Goal: Navigation & Orientation: Find specific page/section

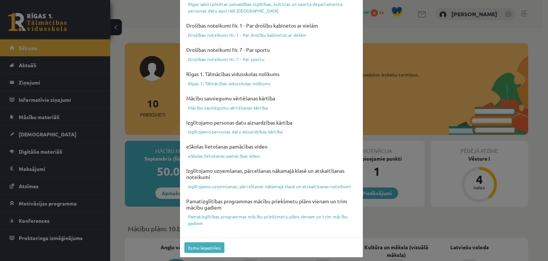
scroll to position [268, 0]
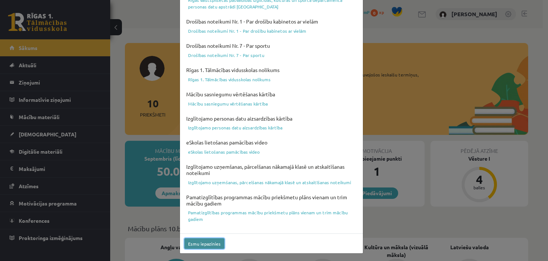
click at [214, 243] on button "Esmu iepazinies" at bounding box center [204, 243] width 40 height 11
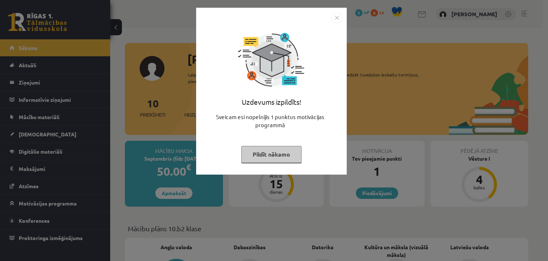
click at [272, 157] on button "Pildīt nākamo" at bounding box center [271, 154] width 60 height 17
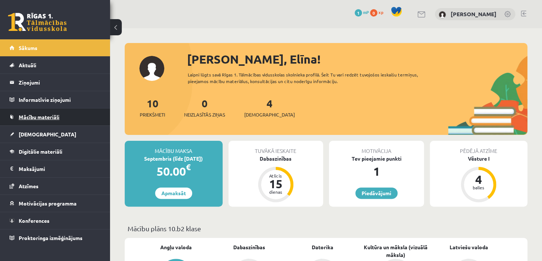
click at [46, 120] on link "Mācību materiāli" at bounding box center [55, 116] width 91 height 17
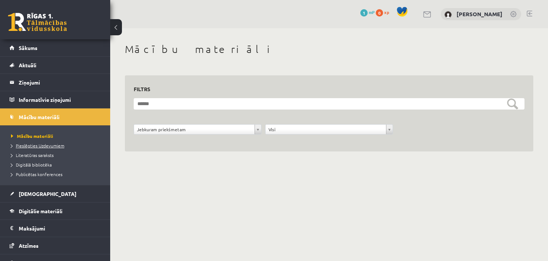
click at [57, 147] on link "Pieslēgties Uzdevumiem" at bounding box center [57, 145] width 92 height 7
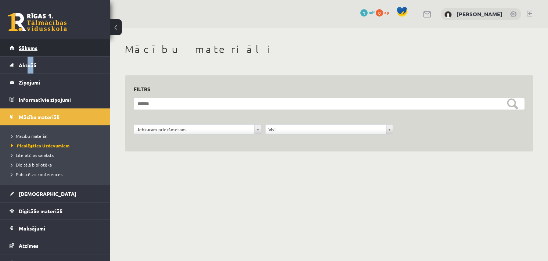
click at [76, 49] on link "Sākums" at bounding box center [55, 47] width 91 height 17
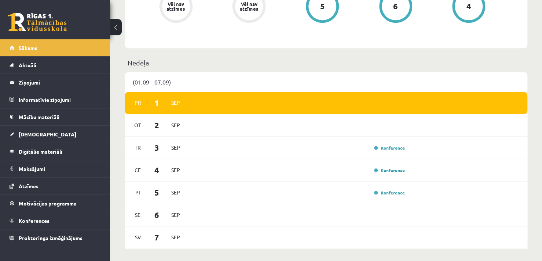
scroll to position [367, 0]
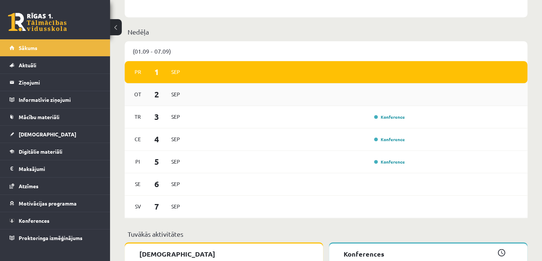
click at [197, 90] on div "Ot 2 Sep" at bounding box center [326, 94] width 403 height 22
click at [146, 99] on span "2" at bounding box center [157, 94] width 23 height 12
click at [389, 119] on link "Konference" at bounding box center [389, 117] width 31 height 6
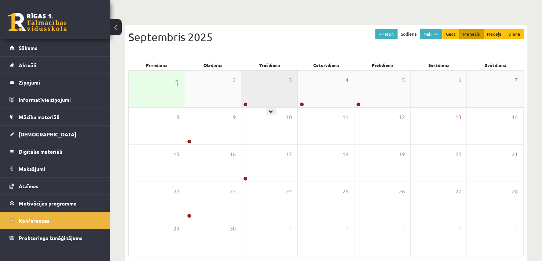
scroll to position [73, 0]
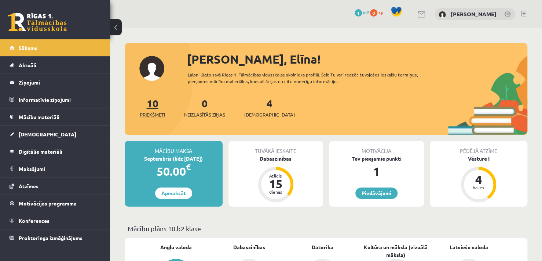
click at [152, 113] on span "Priekšmeti" at bounding box center [152, 114] width 25 height 7
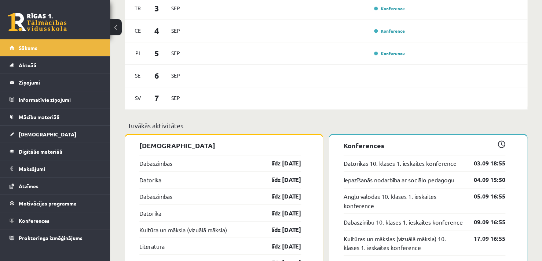
scroll to position [477, 0]
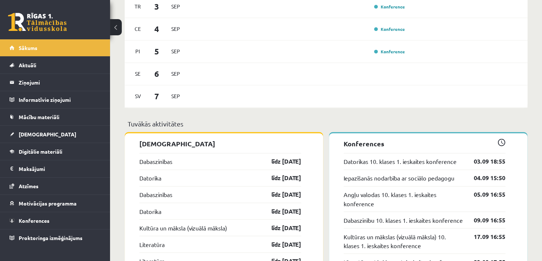
click at [323, 69] on div "Se 6 Sep" at bounding box center [326, 74] width 403 height 22
click at [393, 52] on link "Konference" at bounding box center [389, 51] width 31 height 6
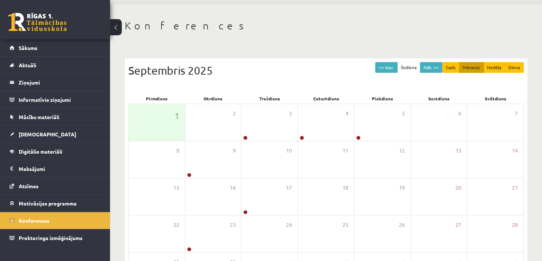
scroll to position [16, 0]
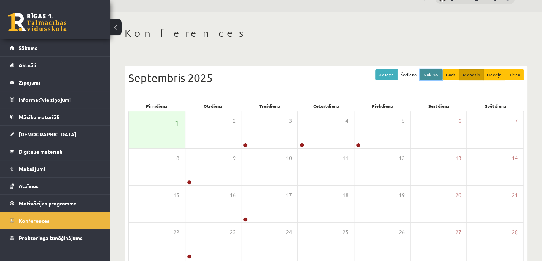
click at [429, 77] on button "Nāk. >>" at bounding box center [431, 74] width 22 height 11
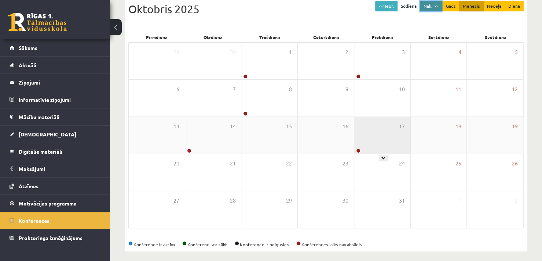
scroll to position [90, 0]
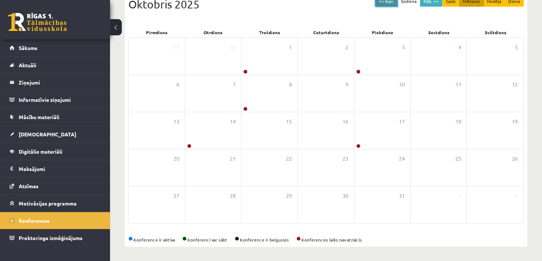
click at [391, 1] on button "<< Iepr." at bounding box center [386, 1] width 22 height 11
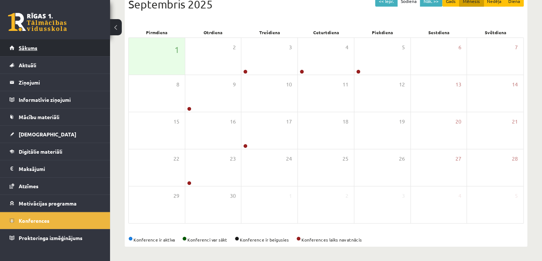
click at [75, 48] on link "Sākums" at bounding box center [55, 47] width 91 height 17
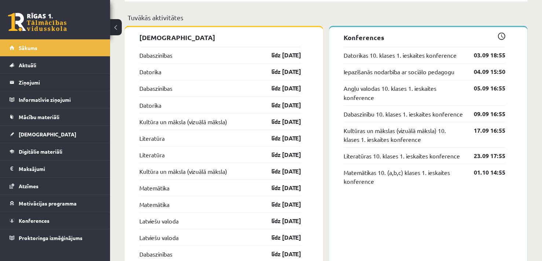
scroll to position [587, 0]
